Goal: Task Accomplishment & Management: Use online tool/utility

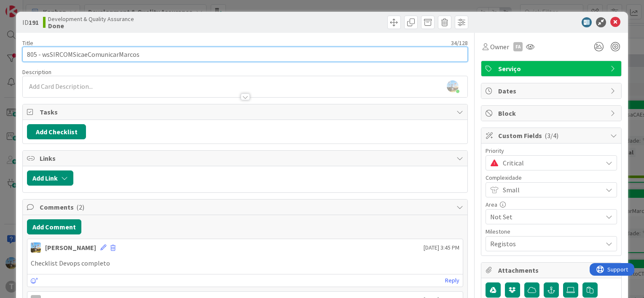
scroll to position [0, 79]
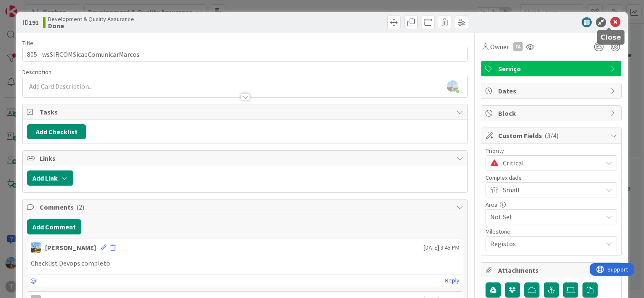
click at [612, 20] on icon at bounding box center [615, 22] width 10 height 10
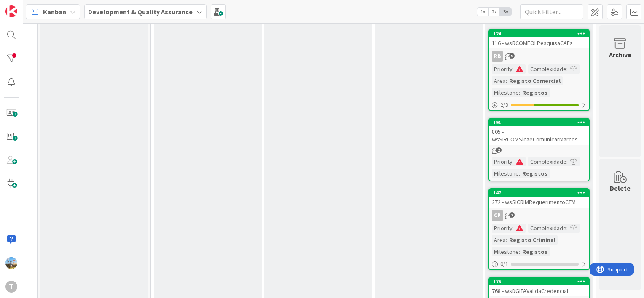
scroll to position [0, 79]
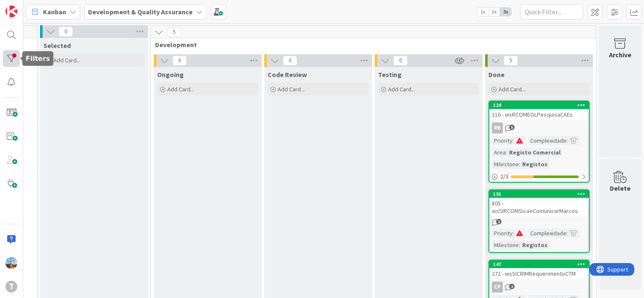
click at [10, 56] on div at bounding box center [11, 58] width 17 height 17
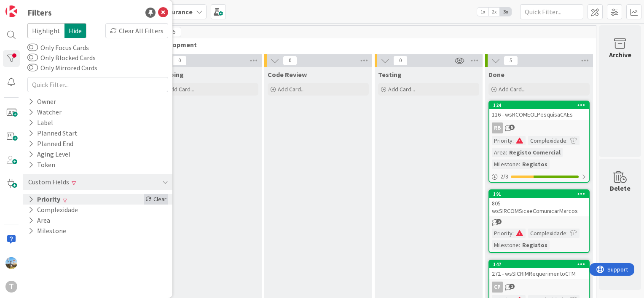
click at [156, 199] on div "Clear" at bounding box center [156, 199] width 24 height 11
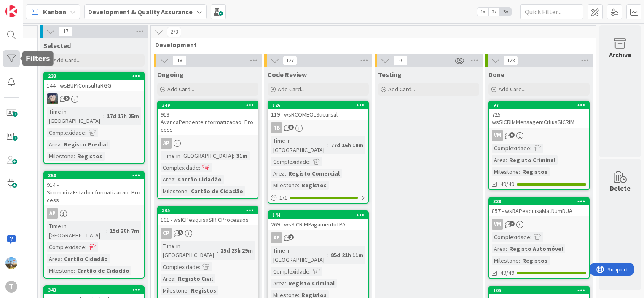
click at [13, 61] on div at bounding box center [11, 58] width 17 height 17
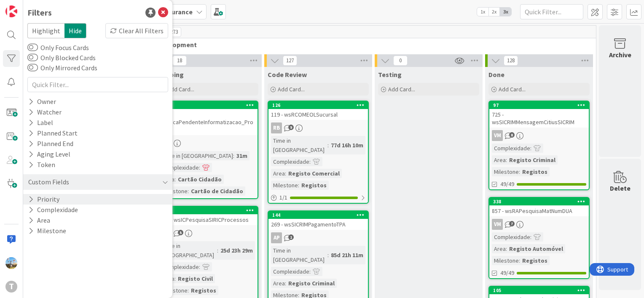
click at [73, 199] on div "Priority" at bounding box center [97, 199] width 149 height 11
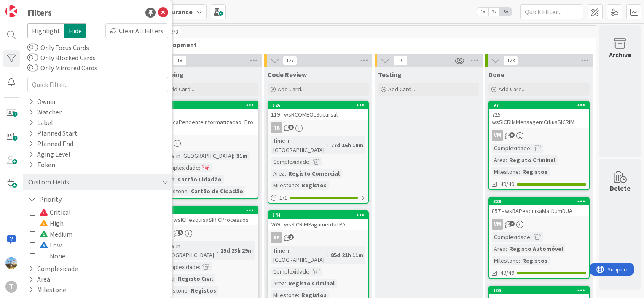
click at [64, 234] on span "Medium" at bounding box center [56, 234] width 33 height 11
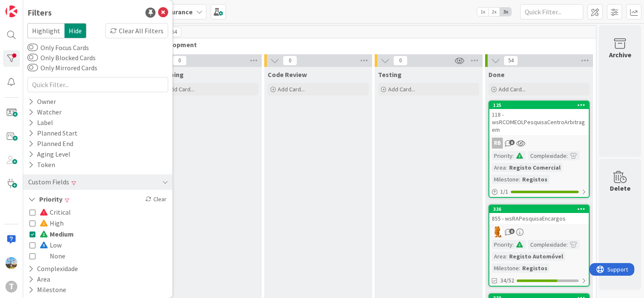
click at [66, 231] on span "Medium" at bounding box center [57, 234] width 34 height 11
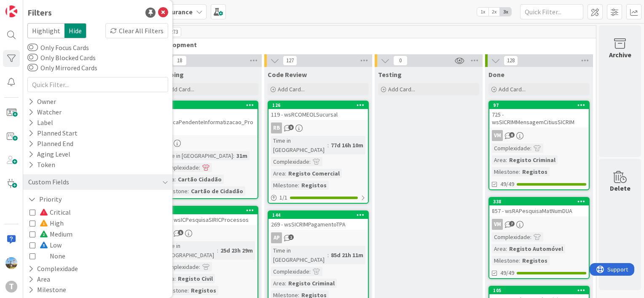
click at [46, 247] on span at bounding box center [45, 245] width 10 height 7
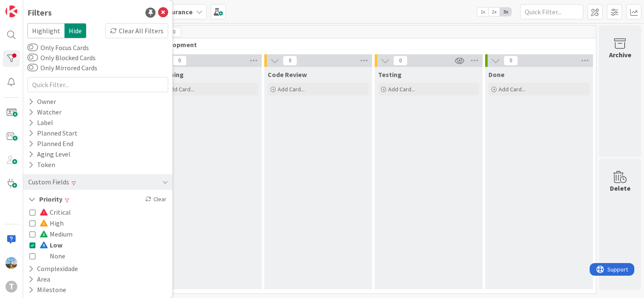
click at [54, 223] on span "High" at bounding box center [52, 223] width 24 height 11
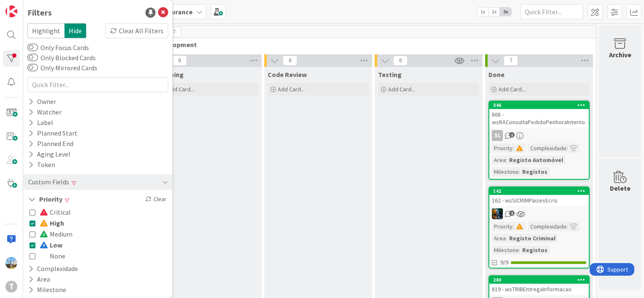
click at [58, 211] on span "Critical" at bounding box center [55, 212] width 31 height 11
